Goal: Information Seeking & Learning: Learn about a topic

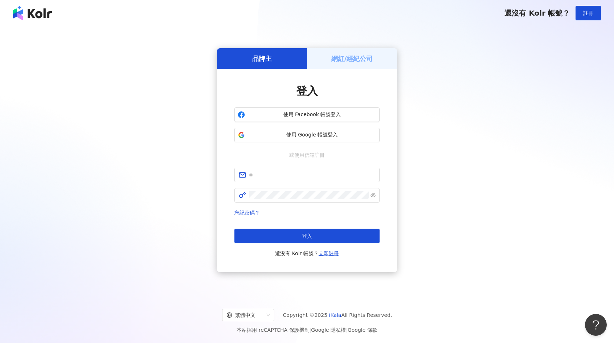
click at [276, 58] on div "品牌主" at bounding box center [262, 58] width 90 height 21
click at [346, 56] on h5 "網紅/經紀公司" at bounding box center [352, 58] width 42 height 9
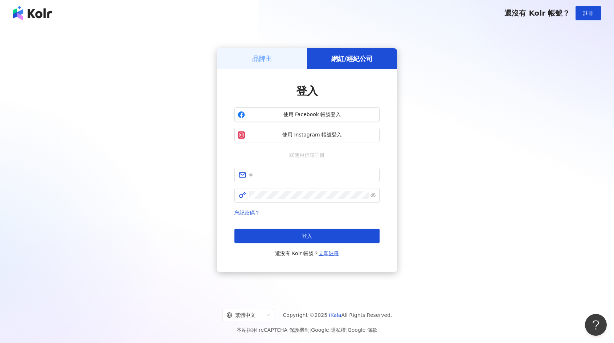
click at [275, 58] on div "品牌主" at bounding box center [262, 58] width 90 height 21
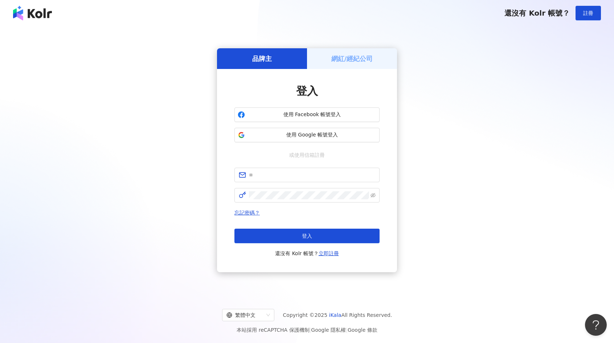
click at [351, 52] on div "網紅/經紀公司" at bounding box center [352, 58] width 90 height 21
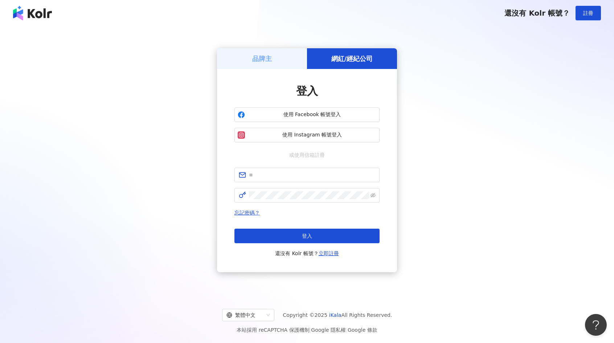
click at [268, 61] on h5 "品牌主" at bounding box center [262, 58] width 20 height 9
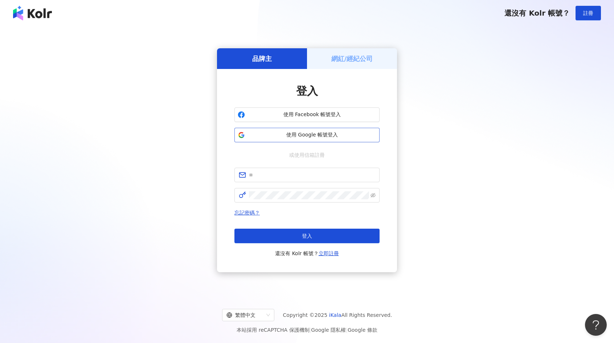
click at [310, 136] on span "使用 Google 帳號登入" at bounding box center [312, 134] width 128 height 7
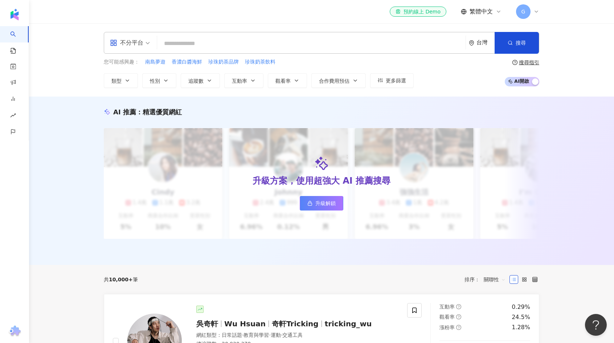
click at [242, 46] on input "search" at bounding box center [311, 44] width 303 height 14
paste input "********"
type input "********"
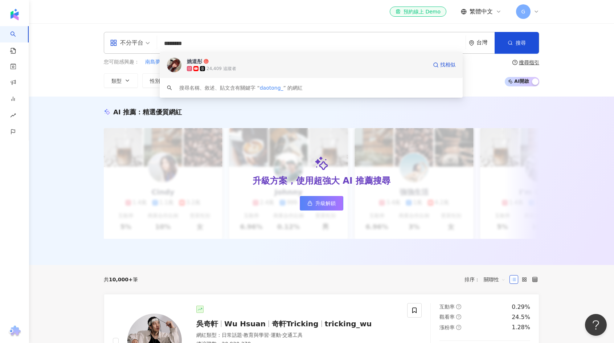
click at [219, 67] on div "24,409 追蹤者" at bounding box center [222, 69] width 30 height 6
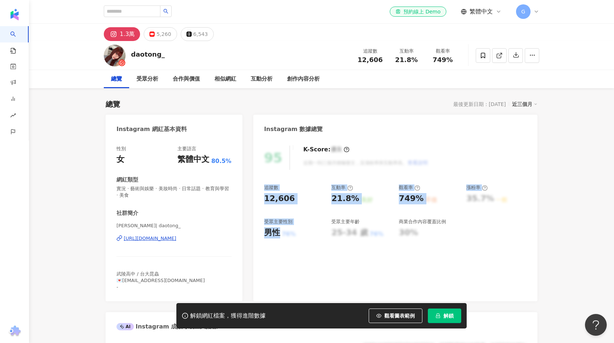
drag, startPoint x: 261, startPoint y: 185, endPoint x: 279, endPoint y: 236, distance: 53.8
click at [279, 236] on div "95 K-Score : 優良 近期一到三個月積極發文，且漲粉率與互動率高。 查看說明 追蹤數 12,606 互動率 21.8% 良好 觀看率 749% 不佳…" at bounding box center [395, 219] width 284 height 163
copy div "追蹤數 12,606 互動率 21.8% 良好 觀看率 749% 不佳 漲粉率 35.7% 一般 受眾主要性別 男性"
